Goal: Contribute content: Add original content to the website for others to see

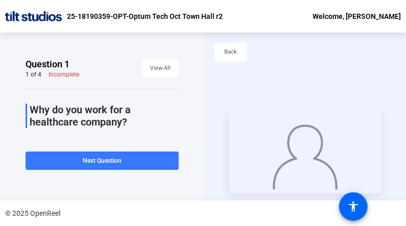
click at [59, 53] on div "Question 1 1 of 4 Incomplete View All Why do you work for a healthcare company?…" at bounding box center [102, 117] width 204 height 168
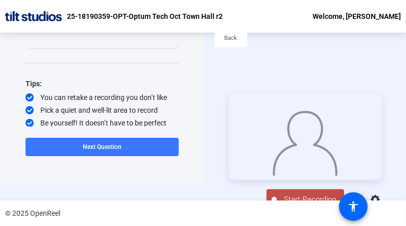
scroll to position [49, 0]
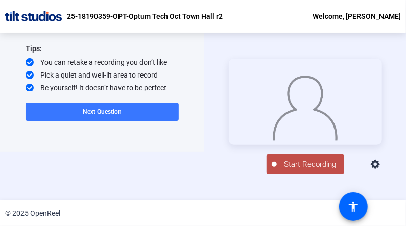
click at [295, 168] on span "Start Recording" at bounding box center [310, 165] width 67 height 12
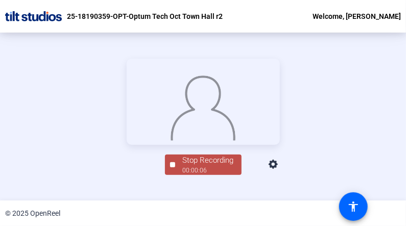
scroll to position [142, 0]
click at [198, 166] on div "Stop Recording" at bounding box center [208, 160] width 51 height 12
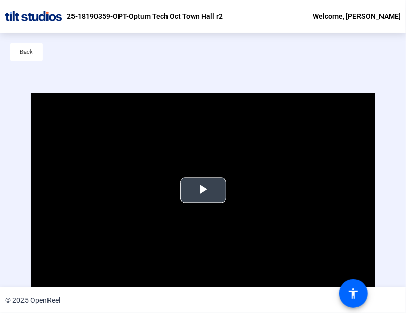
scroll to position [49, 0]
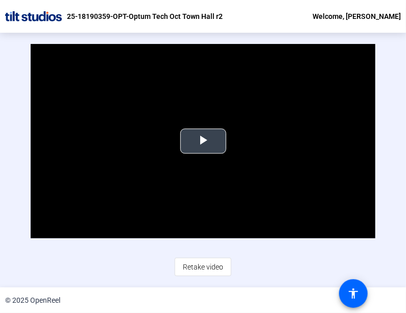
click at [203, 141] on span "Video Player" at bounding box center [203, 141] width 0 height 0
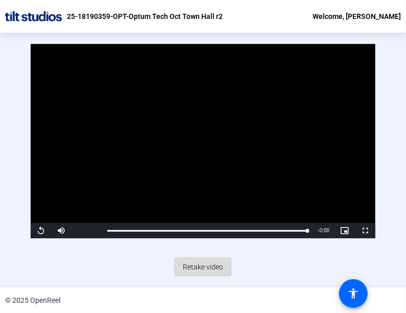
click at [198, 226] on span "Retake video" at bounding box center [203, 266] width 40 height 19
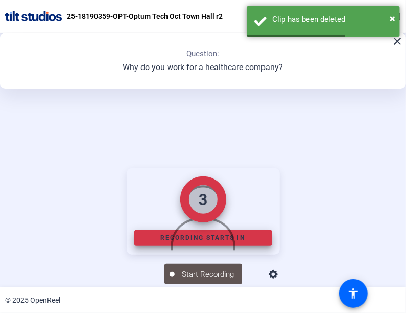
scroll to position [115, 0]
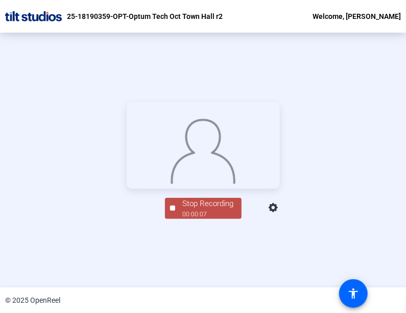
click at [192, 210] on div "Stop Recording" at bounding box center [208, 204] width 51 height 12
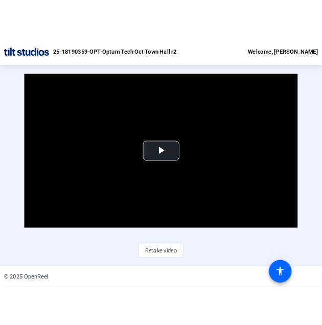
scroll to position [45, 0]
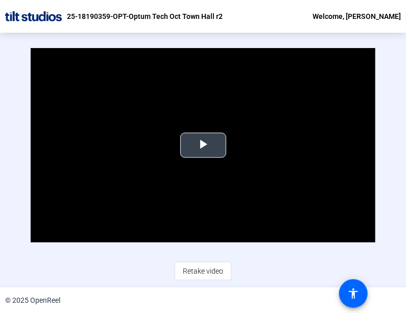
click at [203, 145] on span "Video Player" at bounding box center [203, 145] width 0 height 0
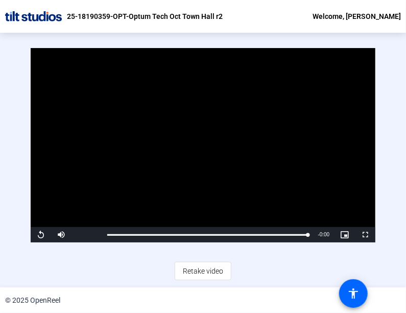
click at [260, 226] on div "Video Player is loading. Play Video Replay Mute Current Time 0:07 / Duration 0:…" at bounding box center [203, 164] width 406 height 254
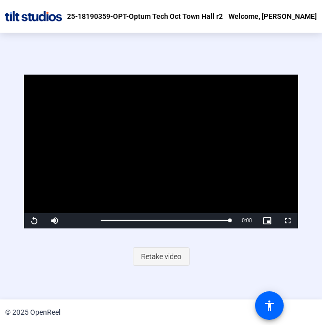
click at [158, 226] on span "Retake video" at bounding box center [161, 256] width 40 height 19
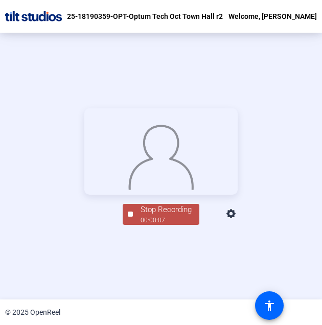
click at [179, 225] on div "00:00:07" at bounding box center [166, 220] width 51 height 9
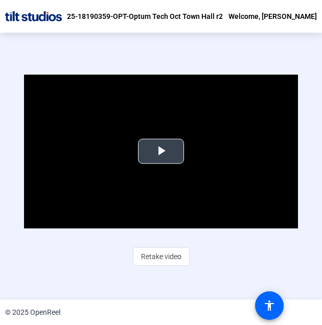
click at [161, 151] on span "Video Player" at bounding box center [161, 151] width 0 height 0
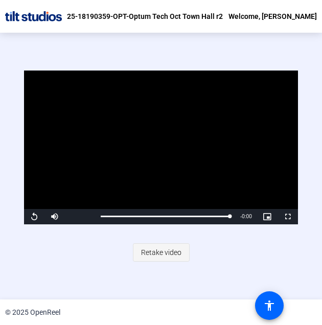
scroll to position [0, 0]
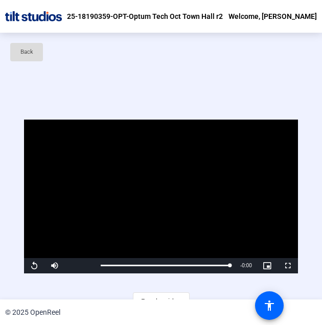
click at [32, 59] on span "Back" at bounding box center [26, 51] width 13 height 15
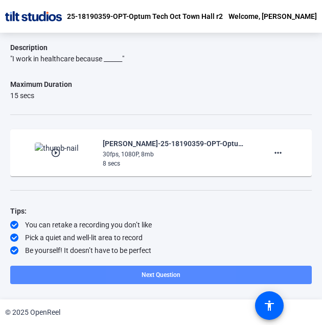
click at [144, 226] on span "Next Question" at bounding box center [161, 274] width 39 height 7
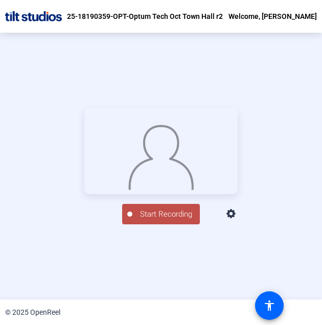
scroll to position [0, 0]
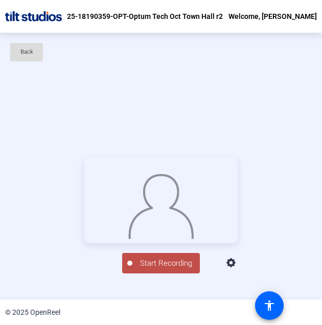
click at [24, 54] on span "Back" at bounding box center [26, 51] width 13 height 15
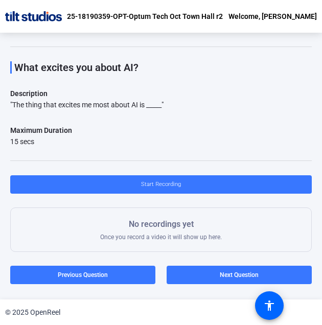
scroll to position [27, 0]
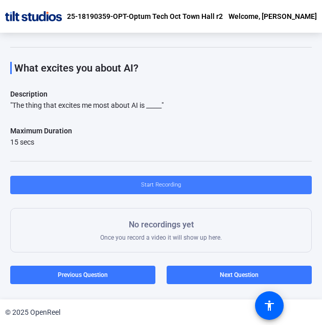
click at [144, 183] on span "Start Recording" at bounding box center [161, 184] width 40 height 15
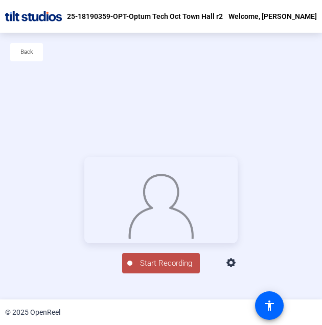
click at [160, 226] on span "Start Recording" at bounding box center [165, 264] width 67 height 12
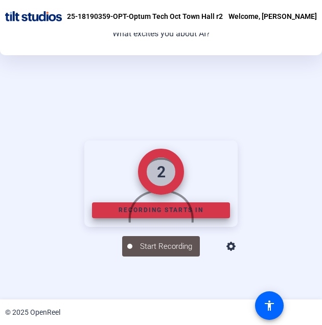
scroll to position [115, 0]
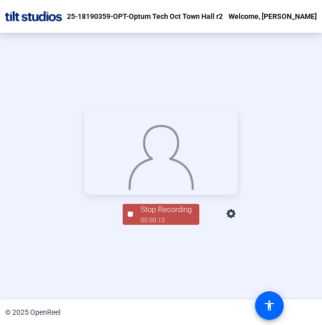
click at [155, 216] on div "Stop Recording" at bounding box center [166, 210] width 51 height 12
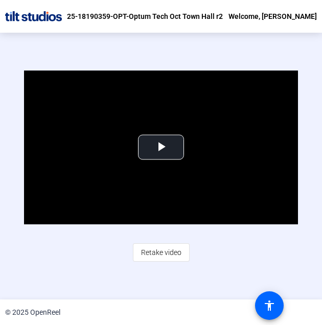
scroll to position [45, 0]
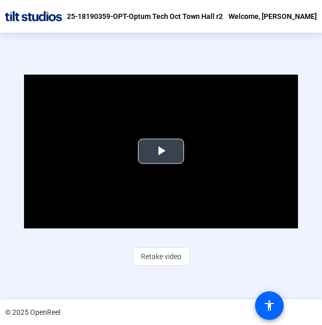
click at [161, 151] on span "Video Player" at bounding box center [161, 151] width 0 height 0
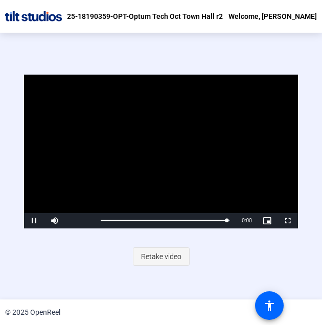
click at [159, 226] on span "Retake video" at bounding box center [161, 256] width 40 height 19
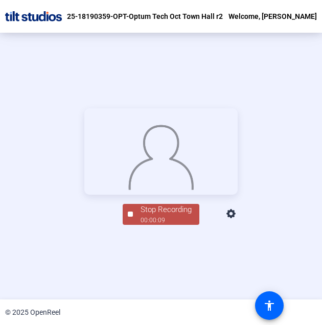
click at [135, 225] on span "Stop Recording 00:00:09" at bounding box center [166, 214] width 66 height 21
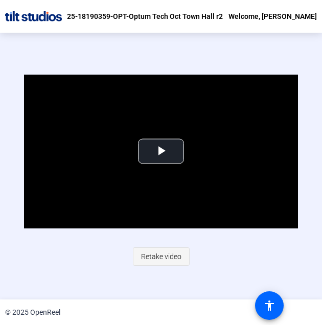
click at [153, 226] on span "Retake video" at bounding box center [161, 256] width 40 height 19
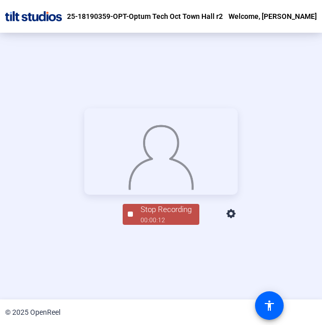
click at [153, 225] on div "00:00:12" at bounding box center [166, 220] width 51 height 9
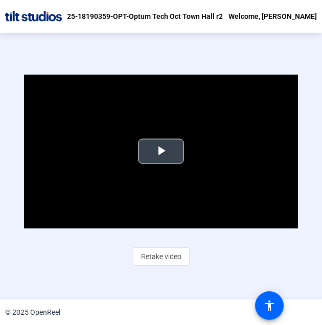
click at [161, 151] on span "Video Player" at bounding box center [161, 151] width 0 height 0
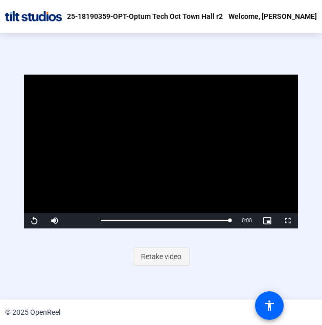
click at [152, 226] on span "Retake video" at bounding box center [161, 256] width 40 height 19
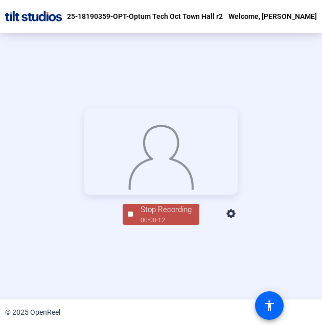
click at [185, 216] on div "Stop Recording" at bounding box center [166, 210] width 51 height 12
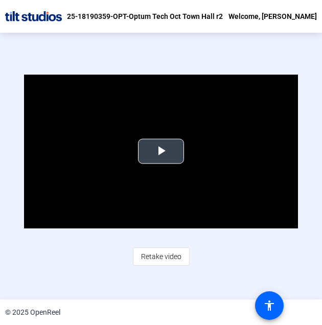
click at [161, 151] on span "Video Player" at bounding box center [161, 151] width 0 height 0
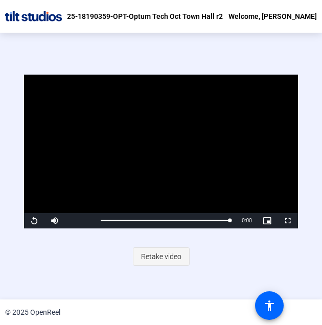
click at [148, 226] on span "Retake video" at bounding box center [161, 256] width 40 height 19
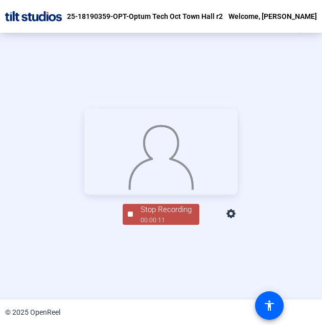
click at [149, 225] on div "00:00:11" at bounding box center [166, 220] width 51 height 9
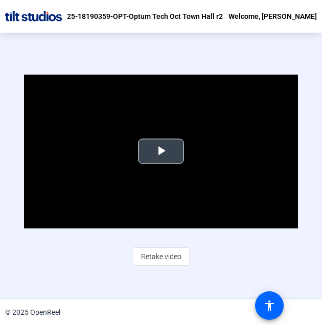
click at [161, 151] on span "Video Player" at bounding box center [161, 151] width 0 height 0
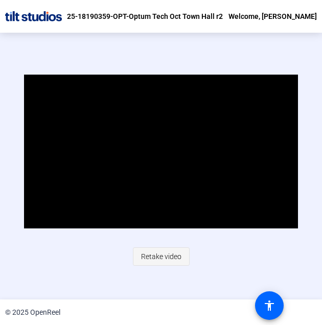
click at [155, 226] on span "Retake video" at bounding box center [161, 256] width 40 height 19
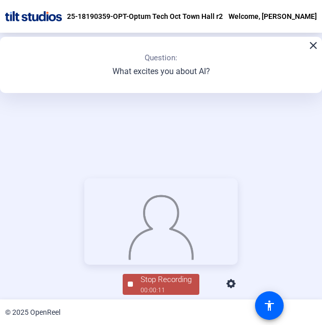
scroll to position [115, 0]
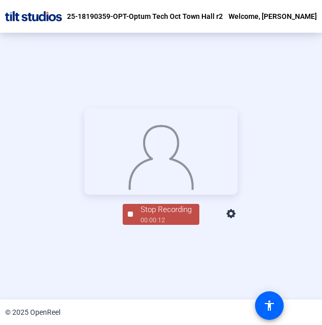
click at [160, 216] on div "Stop Recording" at bounding box center [166, 210] width 51 height 12
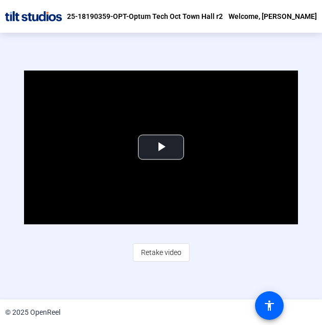
scroll to position [45, 0]
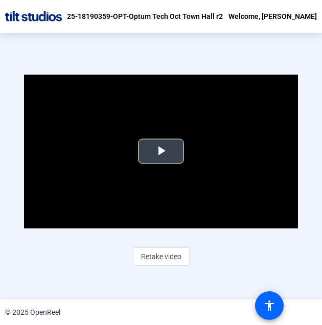
click at [155, 175] on video "Video Player" at bounding box center [161, 152] width 274 height 154
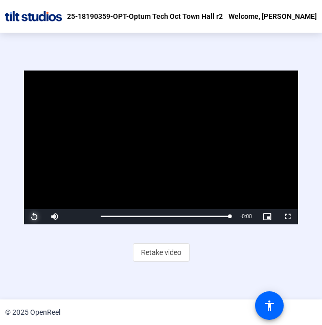
click at [35, 217] on span "Video Player" at bounding box center [34, 217] width 20 height 0
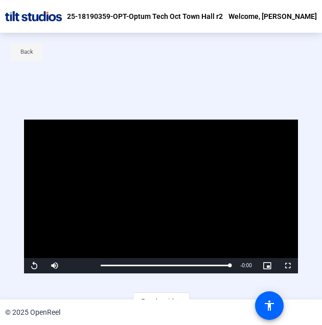
click at [28, 55] on span "Back" at bounding box center [26, 51] width 13 height 15
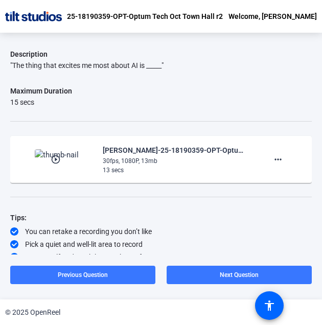
scroll to position [73, 0]
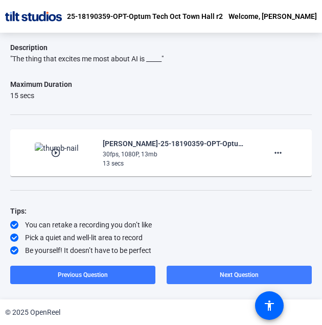
click at [199, 226] on span at bounding box center [239, 275] width 145 height 25
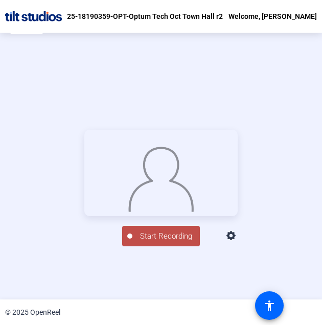
scroll to position [0, 0]
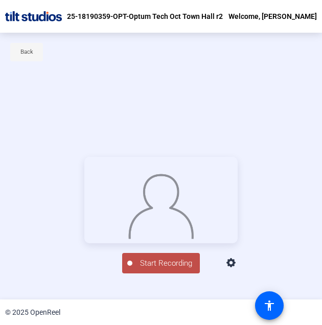
click at [35, 53] on span at bounding box center [26, 52] width 33 height 25
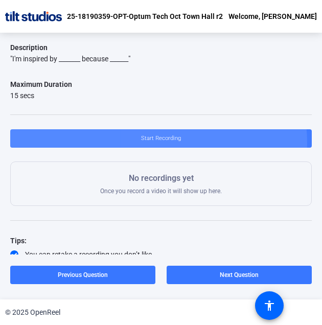
click at [149, 143] on span "Start Recording" at bounding box center [161, 138] width 40 height 15
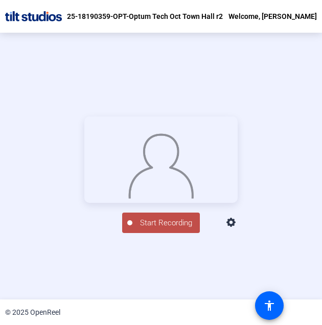
scroll to position [41, 0]
click at [153, 226] on span "Start Recording" at bounding box center [165, 223] width 67 height 12
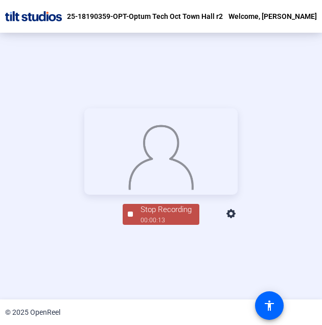
click at [153, 225] on div "00:00:13" at bounding box center [166, 220] width 51 height 9
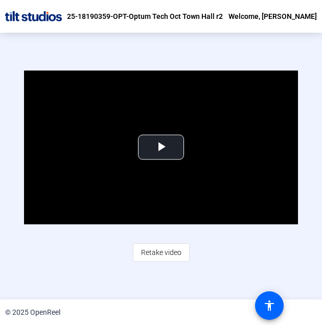
scroll to position [45, 0]
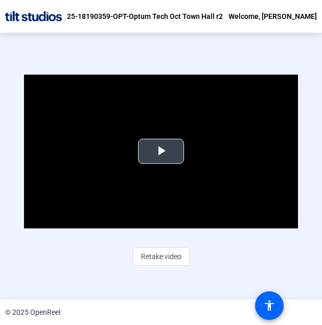
click at [161, 151] on span "Video Player" at bounding box center [161, 151] width 0 height 0
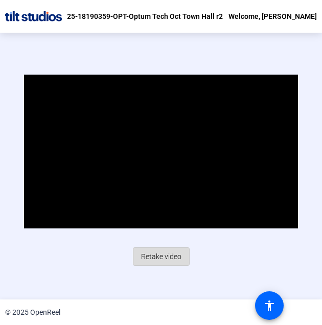
click at [155, 226] on span "Retake video" at bounding box center [161, 256] width 40 height 19
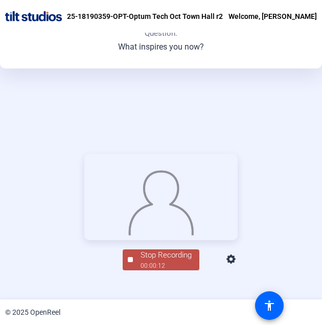
scroll to position [115, 0]
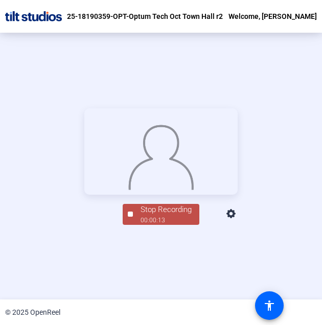
click at [160, 226] on div "Stop Recording 00:00:13 person Hide Overlay flip Flip Camera question_mark Ques…" at bounding box center [161, 166] width 322 height 267
click at [149, 216] on div "Stop Recording" at bounding box center [166, 210] width 51 height 12
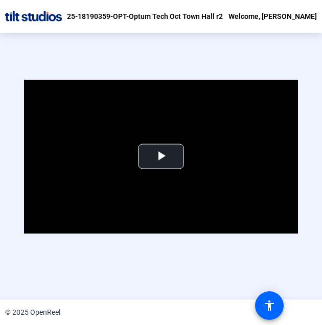
scroll to position [45, 0]
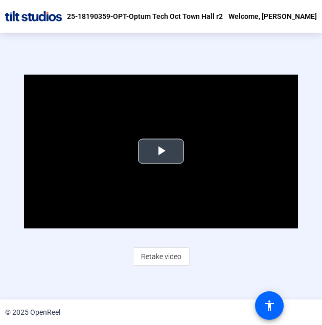
click at [161, 151] on span "Video Player" at bounding box center [161, 151] width 0 height 0
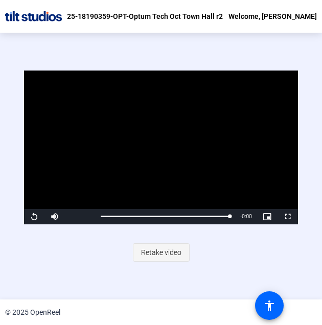
click at [156, 226] on span "Retake video" at bounding box center [161, 252] width 40 height 19
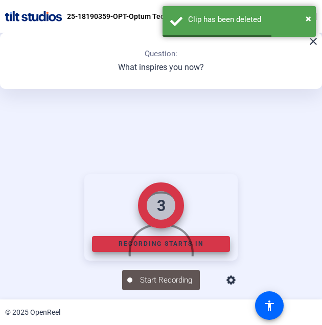
scroll to position [115, 0]
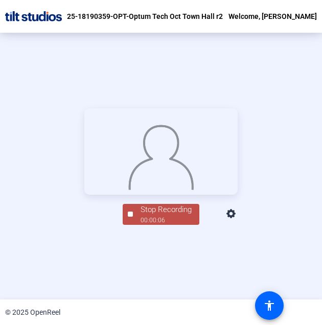
click at [146, 216] on div "Stop Recording" at bounding box center [166, 210] width 51 height 12
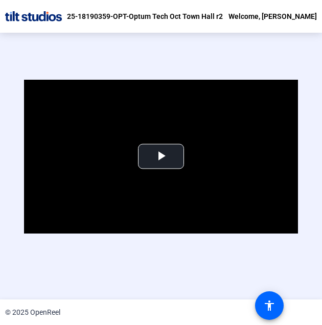
scroll to position [45, 0]
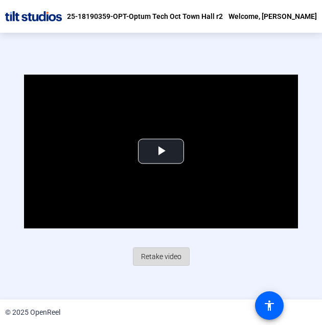
click at [164, 226] on span "Retake video" at bounding box center [161, 256] width 40 height 19
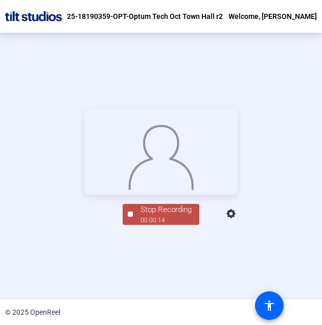
scroll to position [49, 0]
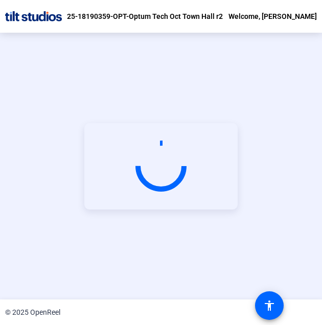
click at [155, 226] on div "Start Recording person Hide Overlay flip Flip Camera question_mark Question Cam…" at bounding box center [161, 166] width 322 height 267
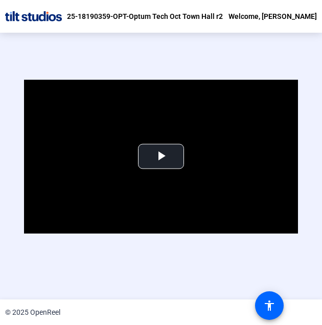
scroll to position [45, 0]
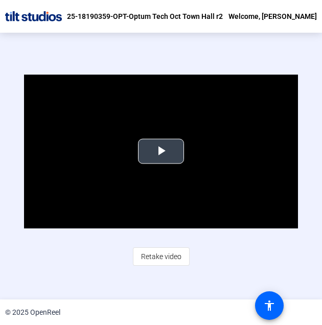
click at [161, 151] on span "Video Player" at bounding box center [161, 151] width 0 height 0
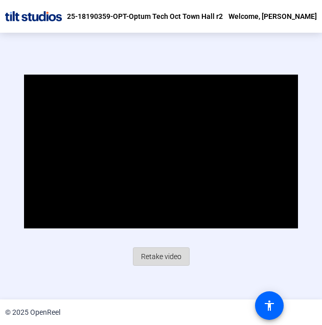
click at [159, 226] on span "Retake video" at bounding box center [161, 256] width 40 height 19
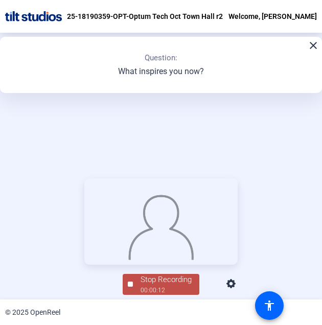
scroll to position [115, 0]
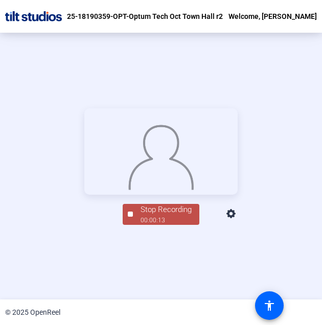
click at [147, 225] on div "00:00:13" at bounding box center [166, 220] width 51 height 9
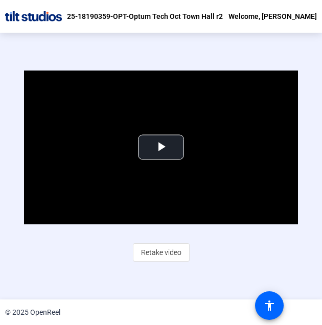
scroll to position [45, 0]
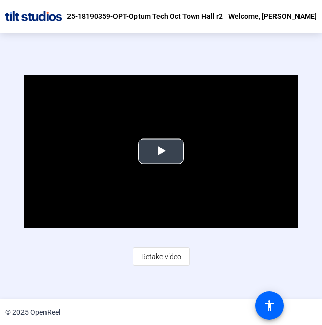
click at [161, 151] on span "Video Player" at bounding box center [161, 151] width 0 height 0
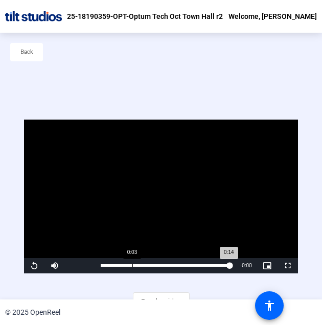
scroll to position [49, 0]
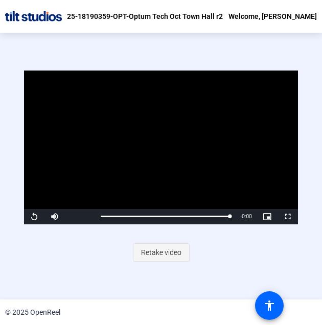
click at [160, 226] on span "Retake video" at bounding box center [161, 252] width 40 height 19
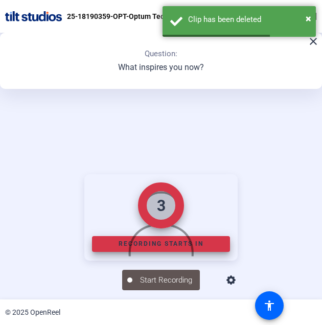
scroll to position [115, 0]
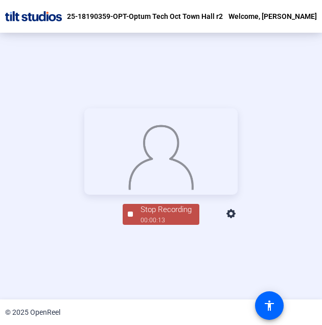
click at [150, 224] on div "Stop Recording 00:00:13 person Hide Overlay flip Flip Camera question_mark Ques…" at bounding box center [160, 213] width 153 height 22
click at [143, 216] on div "Stop Recording" at bounding box center [166, 210] width 51 height 12
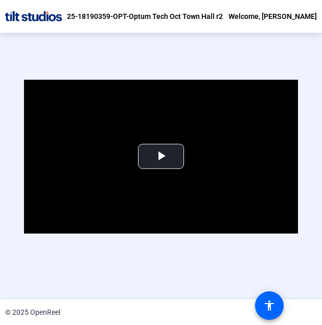
scroll to position [45, 0]
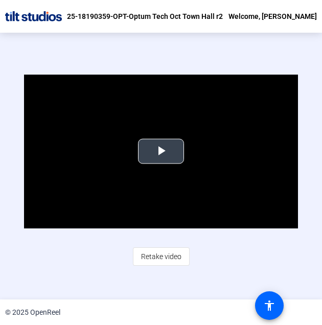
click at [161, 151] on span "Video Player" at bounding box center [161, 151] width 0 height 0
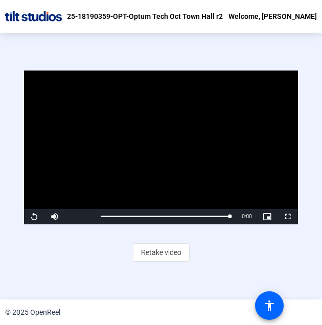
scroll to position [0, 0]
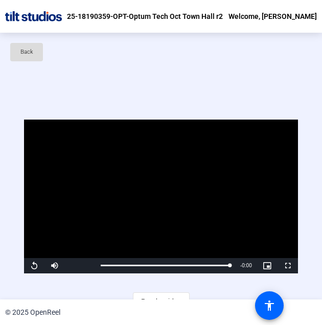
click at [28, 55] on span "Back" at bounding box center [26, 51] width 13 height 15
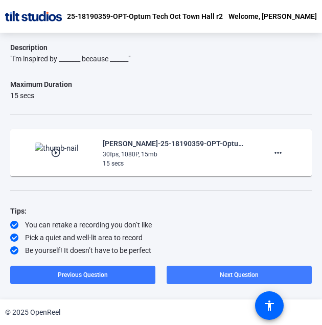
click at [211, 226] on span at bounding box center [239, 275] width 145 height 25
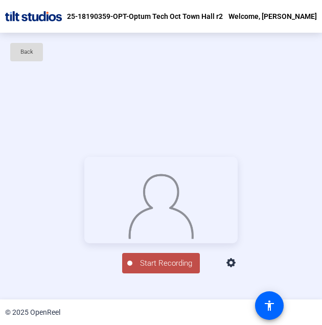
click at [31, 56] on span "Back" at bounding box center [26, 51] width 13 height 15
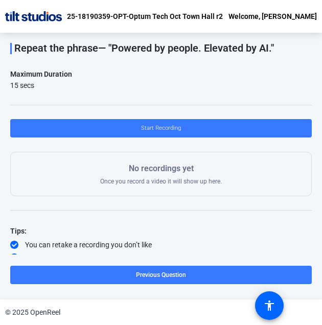
scroll to position [66, 0]
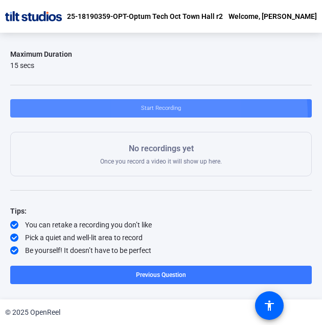
click at [144, 115] on span "Start Recording" at bounding box center [161, 108] width 40 height 15
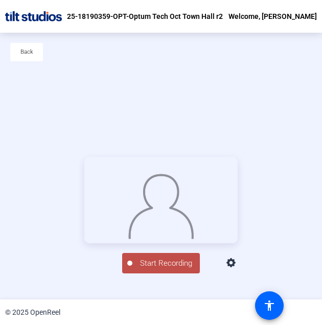
scroll to position [32, 0]
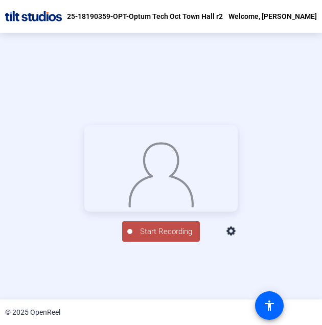
click at [160, 226] on span "Start Recording" at bounding box center [165, 232] width 67 height 12
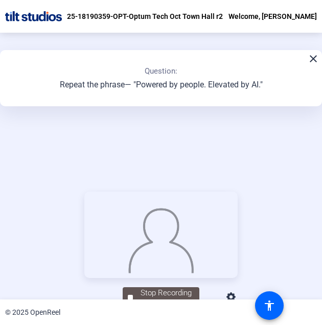
scroll to position [115, 0]
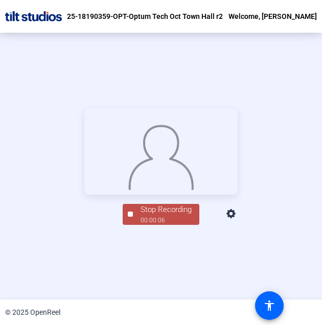
click at [162, 225] on div "00:00:06" at bounding box center [166, 220] width 51 height 9
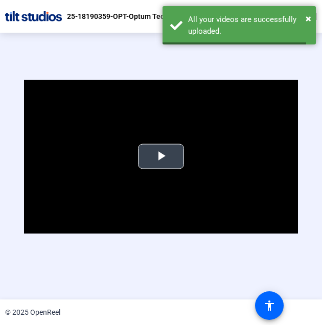
scroll to position [45, 0]
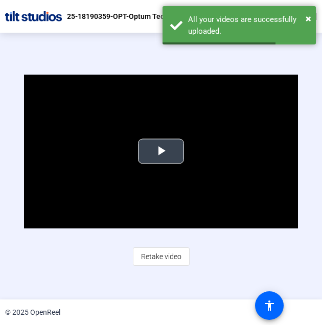
click at [161, 151] on span "Video Player" at bounding box center [161, 151] width 0 height 0
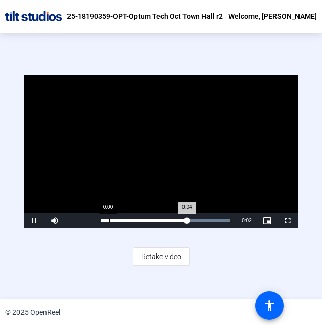
scroll to position [49, 0]
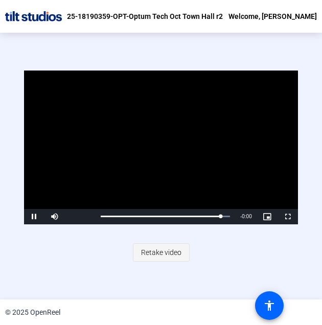
click at [172, 226] on span "Retake video" at bounding box center [161, 252] width 40 height 19
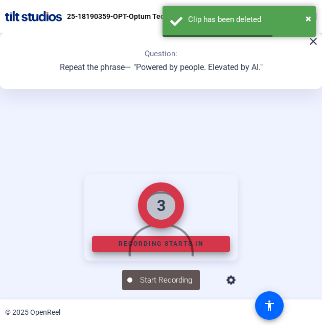
scroll to position [115, 0]
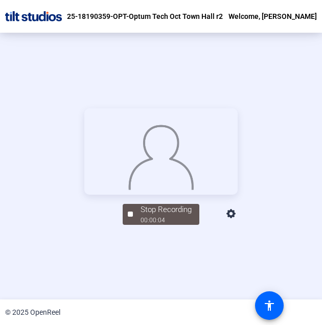
click at [172, 225] on div "Stop Recording 00:00:04 person Hide Overlay flip Flip Camera question_mark Ques…" at bounding box center [160, 166] width 153 height 117
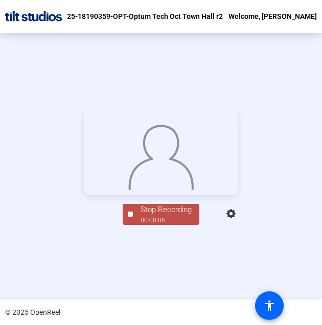
click at [158, 225] on div "00:00:06" at bounding box center [166, 220] width 51 height 9
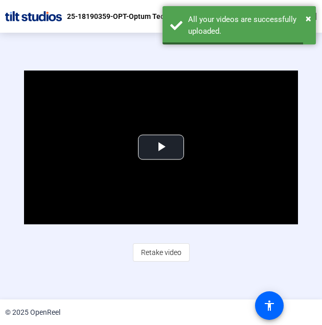
scroll to position [45, 0]
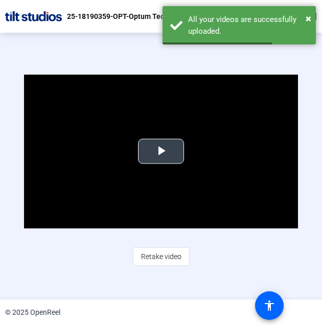
click at [161, 151] on span "Video Player" at bounding box center [161, 151] width 0 height 0
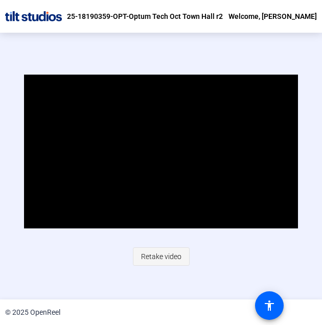
click at [161, 226] on span "Retake video" at bounding box center [161, 256] width 40 height 19
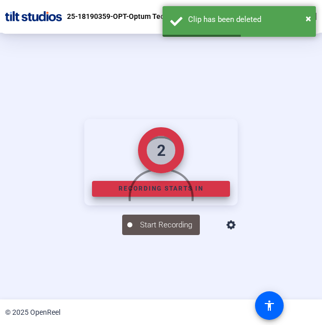
scroll to position [105, 0]
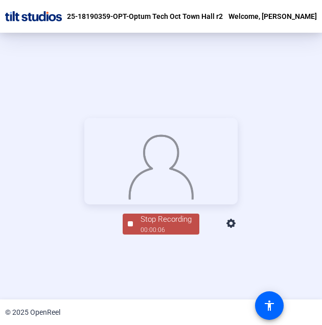
click at [158, 226] on div "00:00:06" at bounding box center [166, 229] width 51 height 9
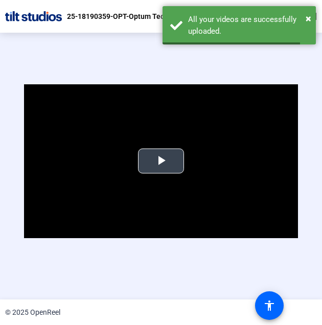
scroll to position [35, 0]
click at [161, 161] on span "Video Player" at bounding box center [161, 161] width 0 height 0
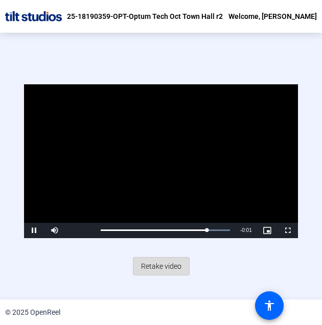
click at [157, 226] on span "Retake video" at bounding box center [161, 266] width 40 height 19
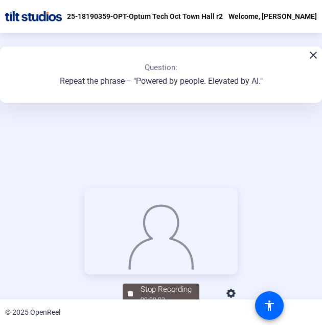
scroll to position [115, 0]
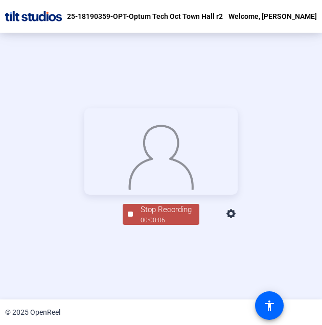
click at [150, 225] on div "00:00:06" at bounding box center [166, 220] width 51 height 9
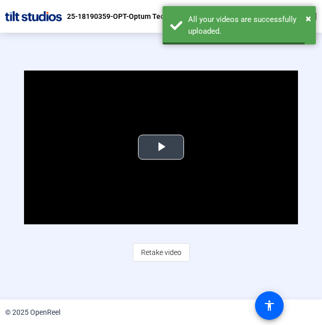
scroll to position [45, 0]
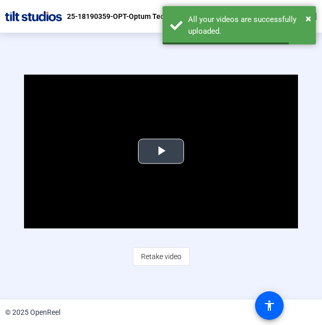
click at [161, 151] on span "Video Player" at bounding box center [161, 151] width 0 height 0
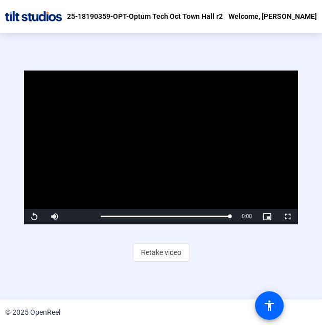
scroll to position [0, 0]
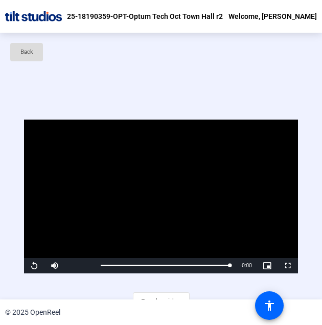
click at [31, 55] on span "Back" at bounding box center [26, 51] width 13 height 15
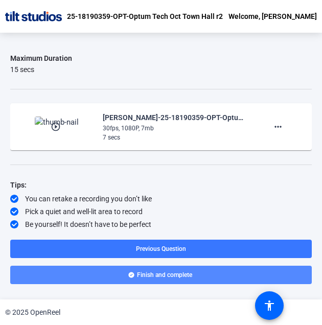
click at [161, 226] on span "Finish and complete" at bounding box center [164, 275] width 55 height 8
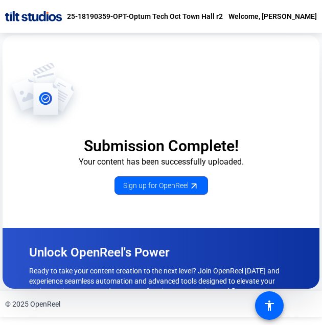
scroll to position [46, 0]
